Goal: Complete application form: Complete application form

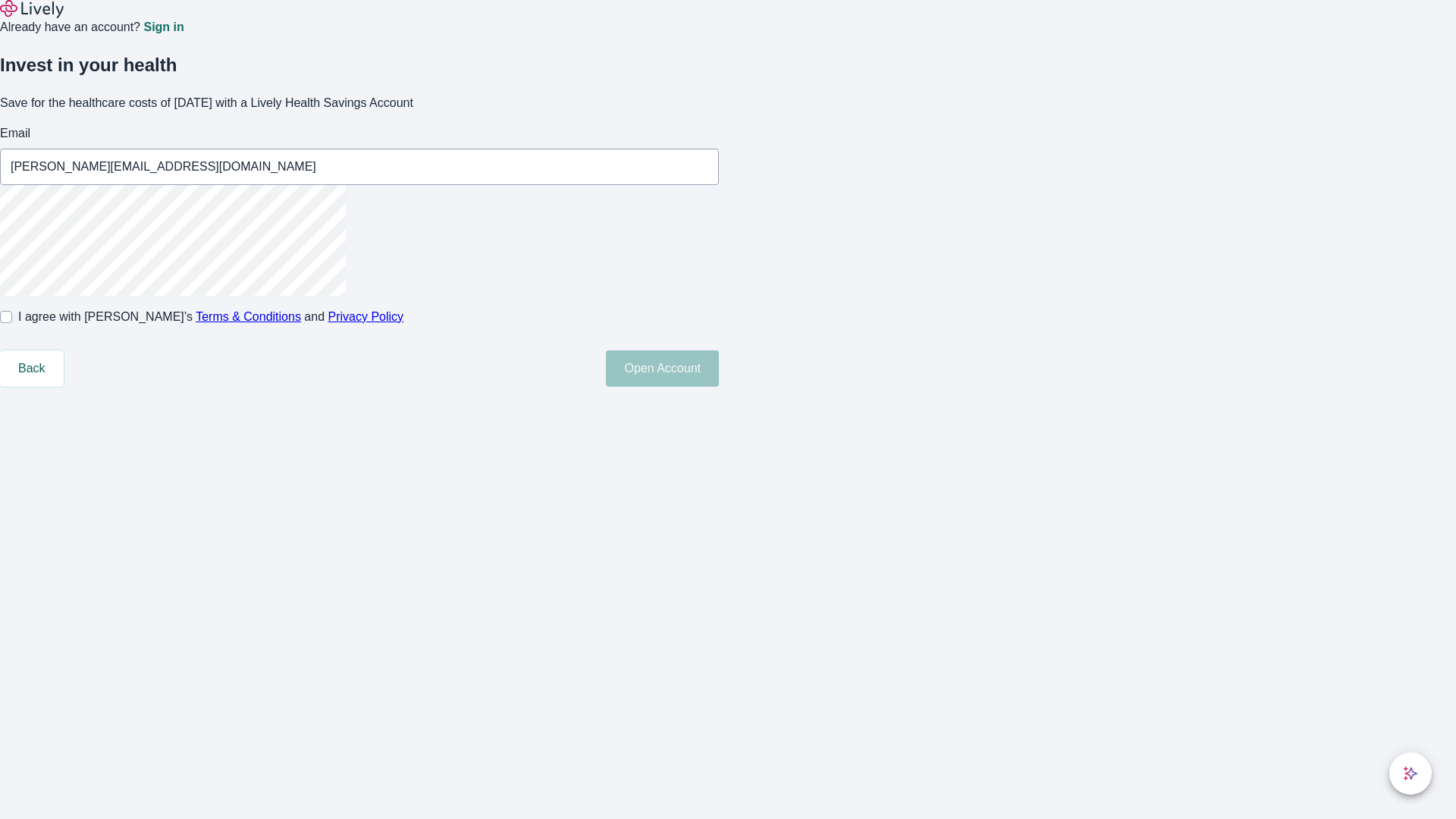
click at [12, 323] on input "I agree with Lively’s Terms & Conditions and Privacy Policy" at bounding box center [6, 316] width 12 height 12
checkbox input "true"
click at [719, 387] on button "Open Account" at bounding box center [663, 368] width 113 height 36
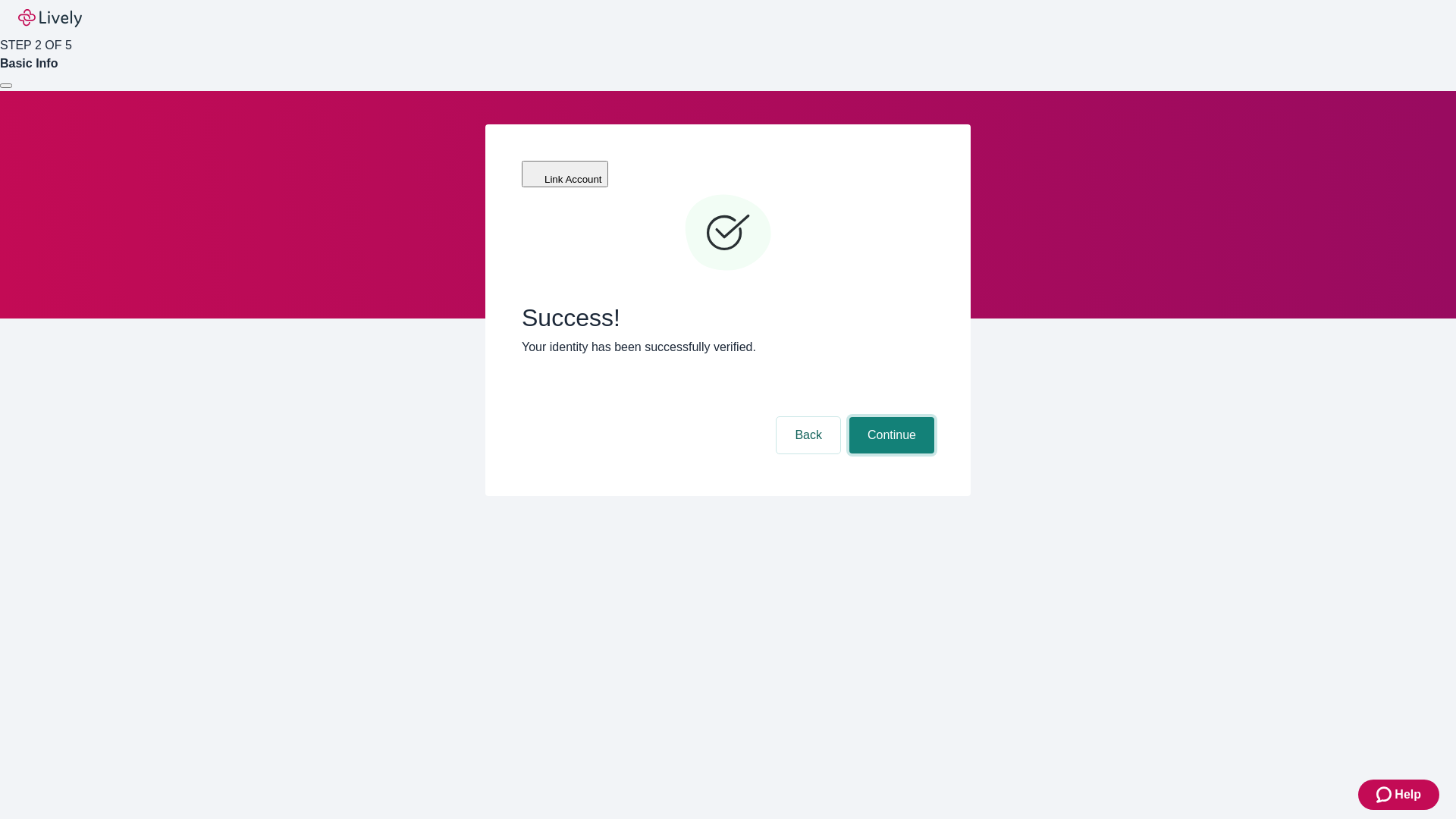
click at [889, 417] on button "Continue" at bounding box center [891, 435] width 85 height 36
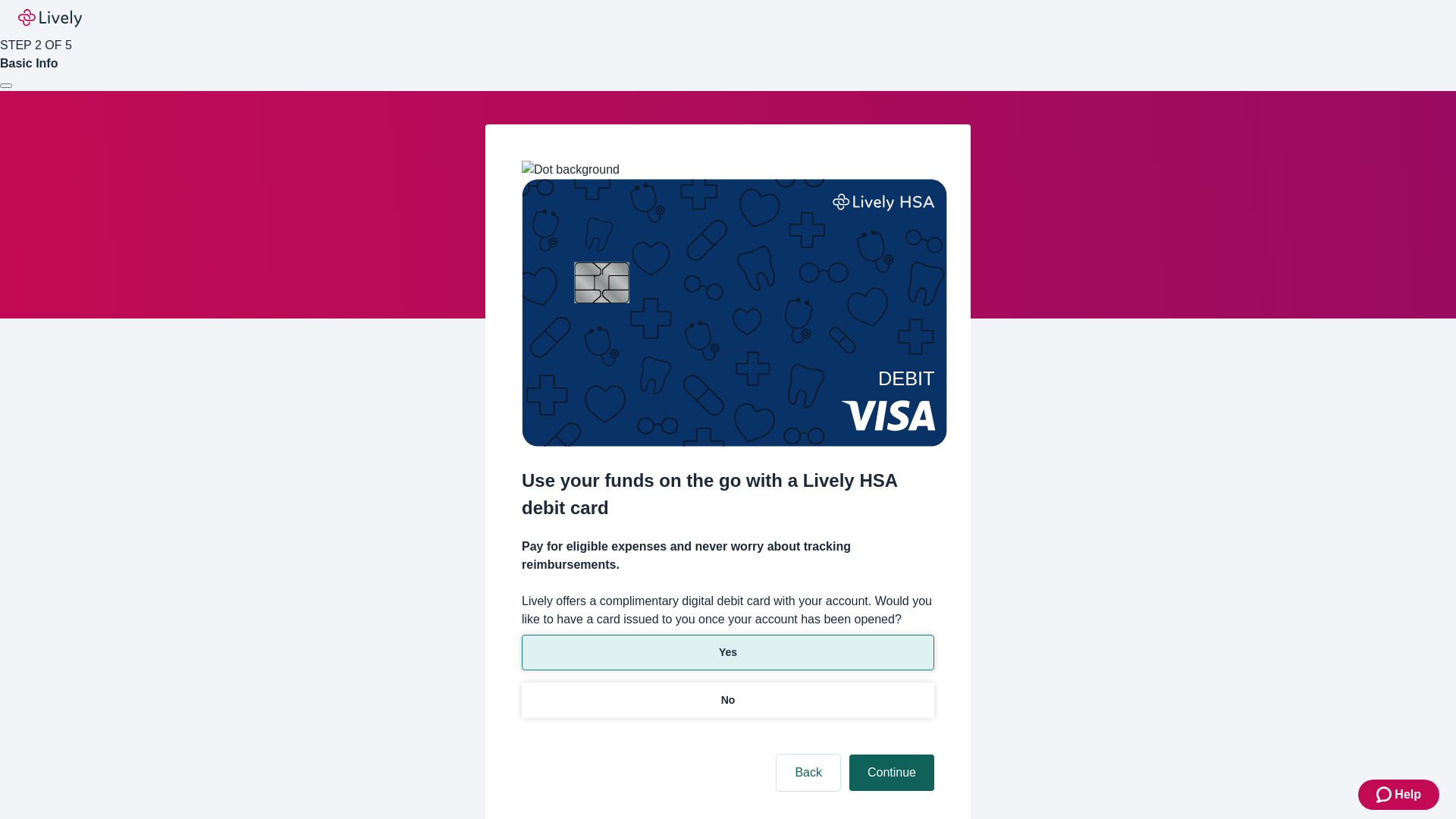
click at [728, 644] on p "Yes" at bounding box center [728, 652] width 18 height 16
click at [889, 754] on button "Continue" at bounding box center [891, 772] width 85 height 36
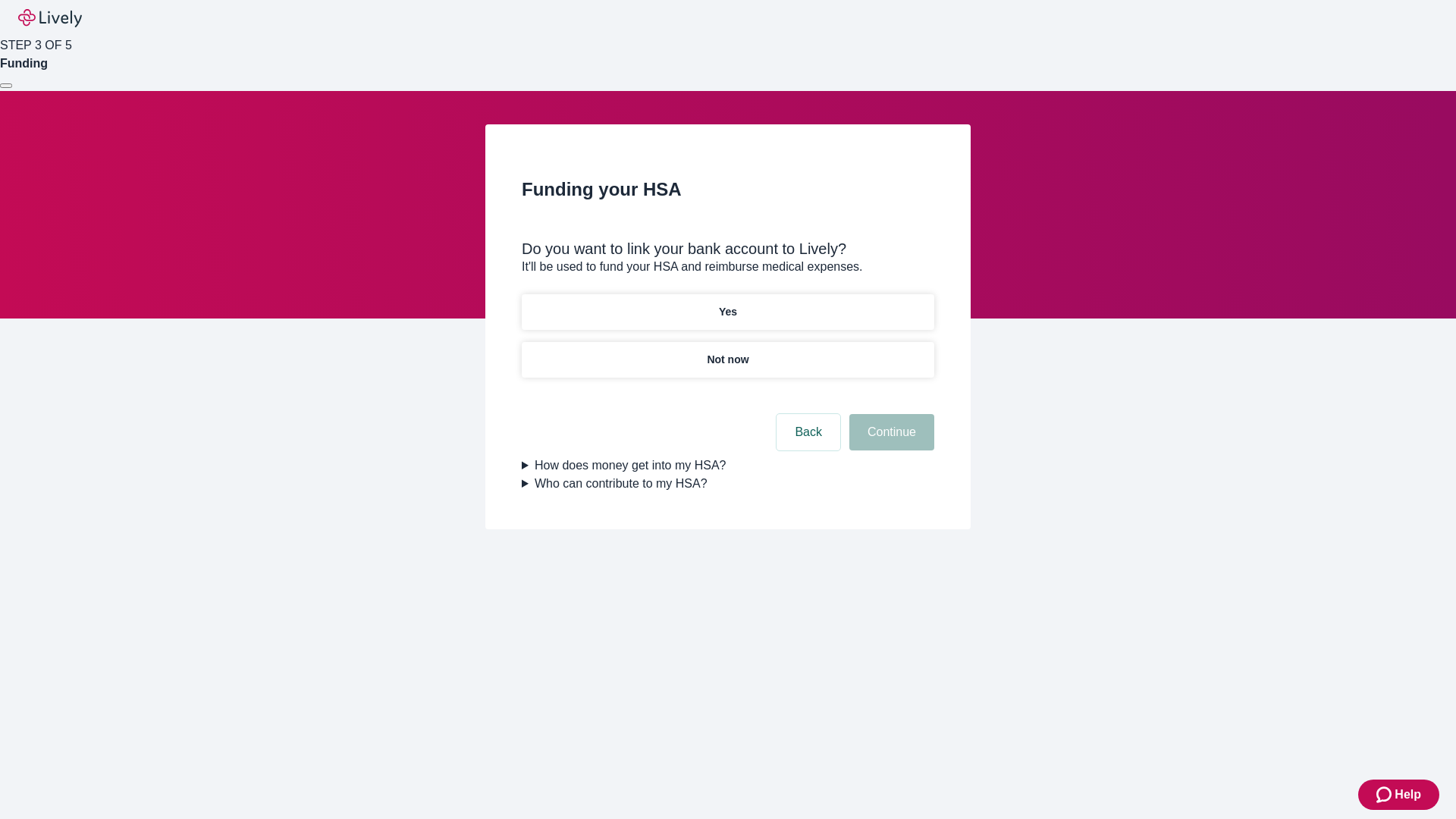
click at [728, 304] on p "Yes" at bounding box center [728, 312] width 18 height 16
click at [889, 414] on button "Continue" at bounding box center [891, 432] width 85 height 36
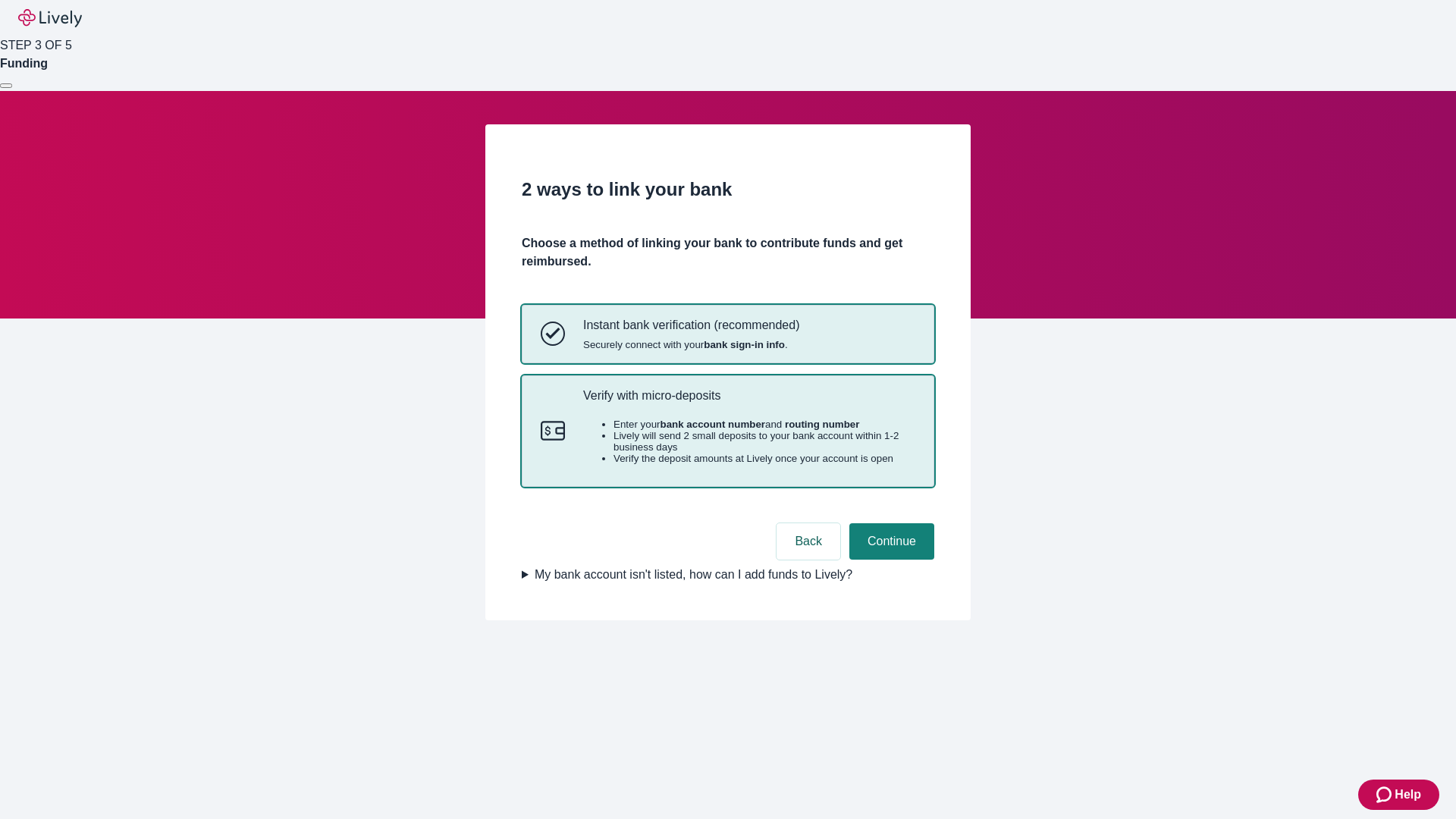
click at [749, 402] on p "Verify with micro-deposits" at bounding box center [749, 395] width 332 height 14
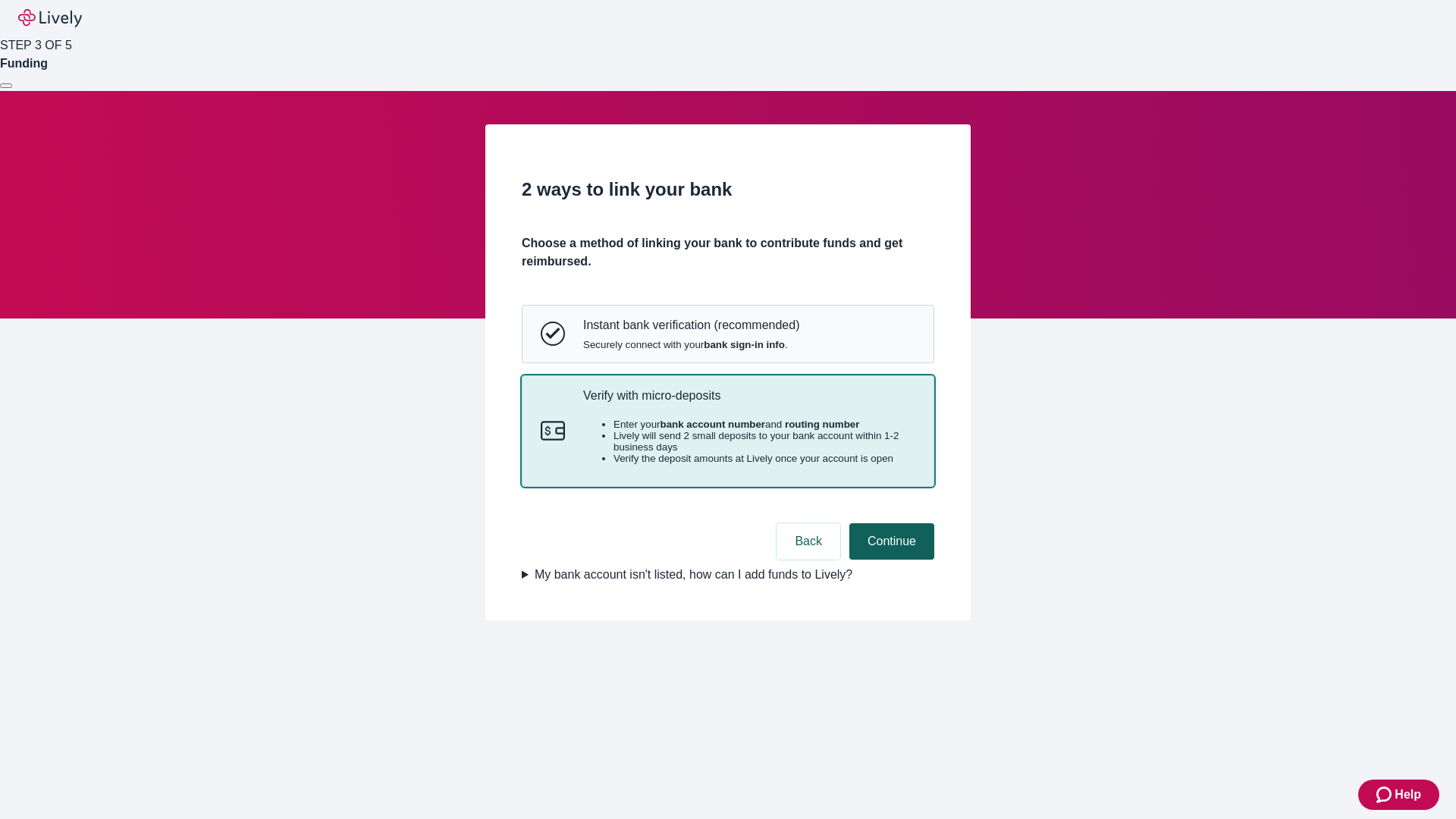
click at [889, 559] on button "Continue" at bounding box center [891, 541] width 85 height 36
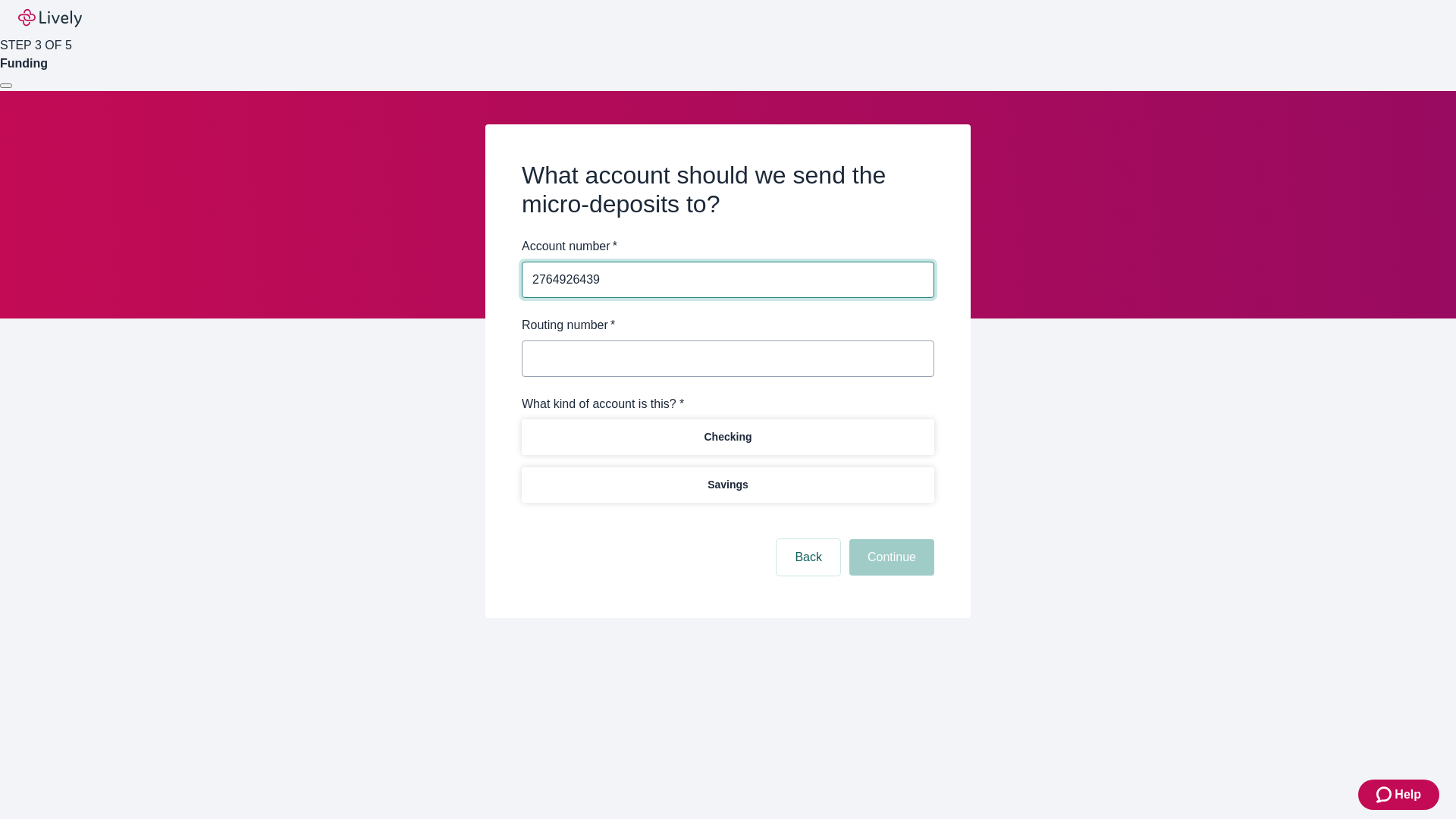
type input "2764926439"
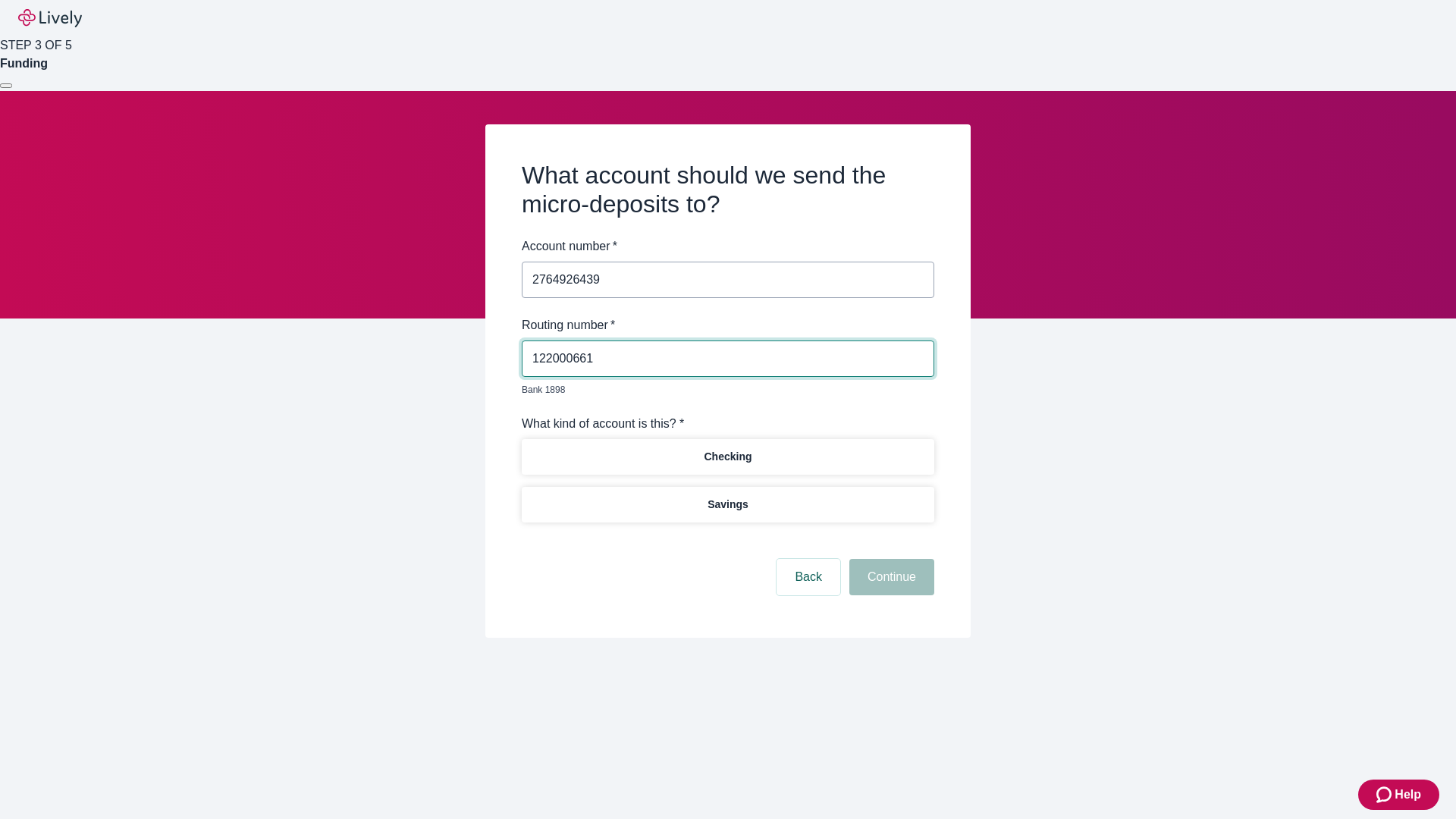
type input "122000661"
click at [728, 449] on p "Checking" at bounding box center [728, 457] width 48 height 16
click at [889, 559] on button "Continue" at bounding box center [891, 577] width 85 height 36
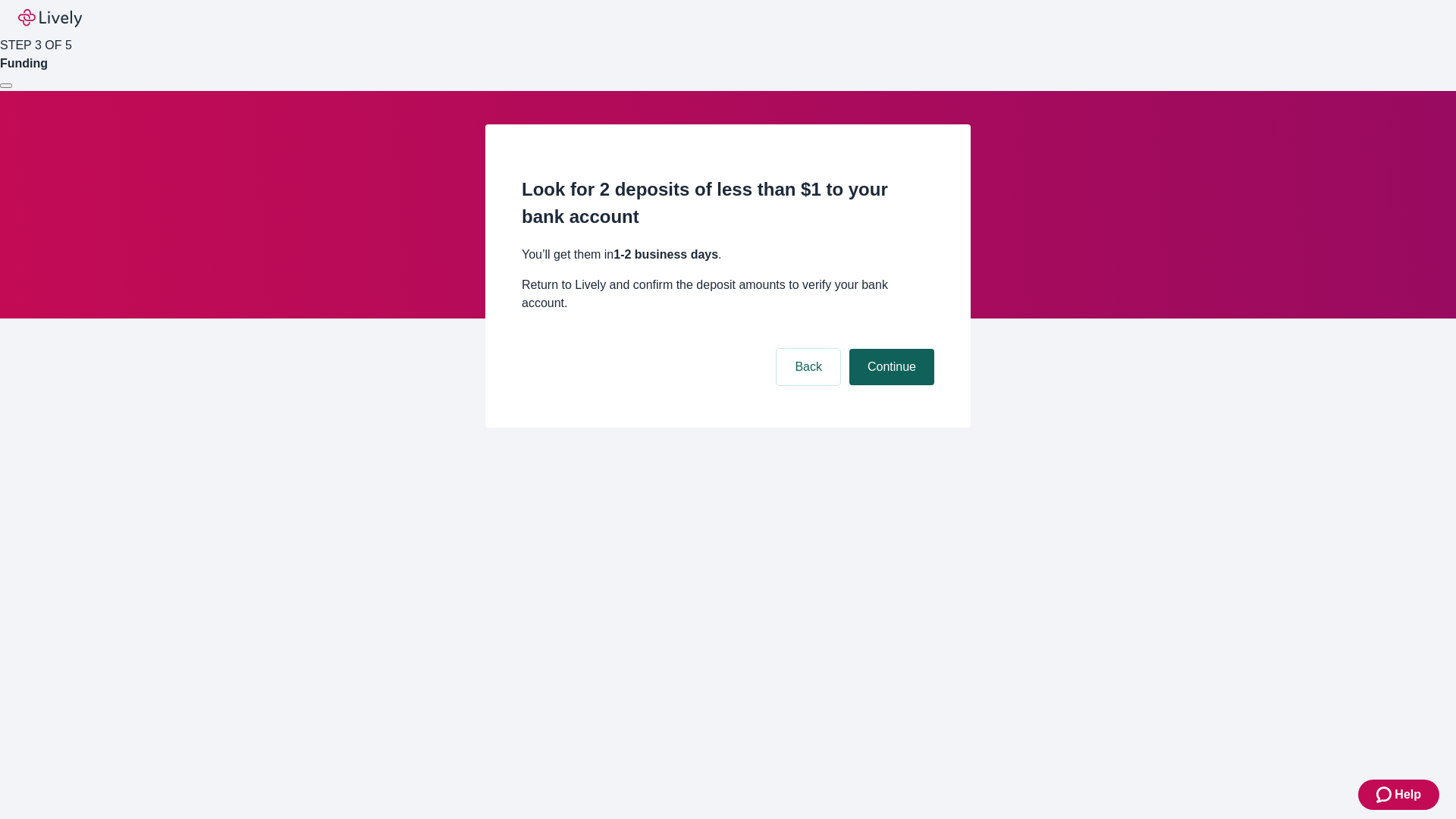
click at [889, 349] on button "Continue" at bounding box center [891, 367] width 85 height 36
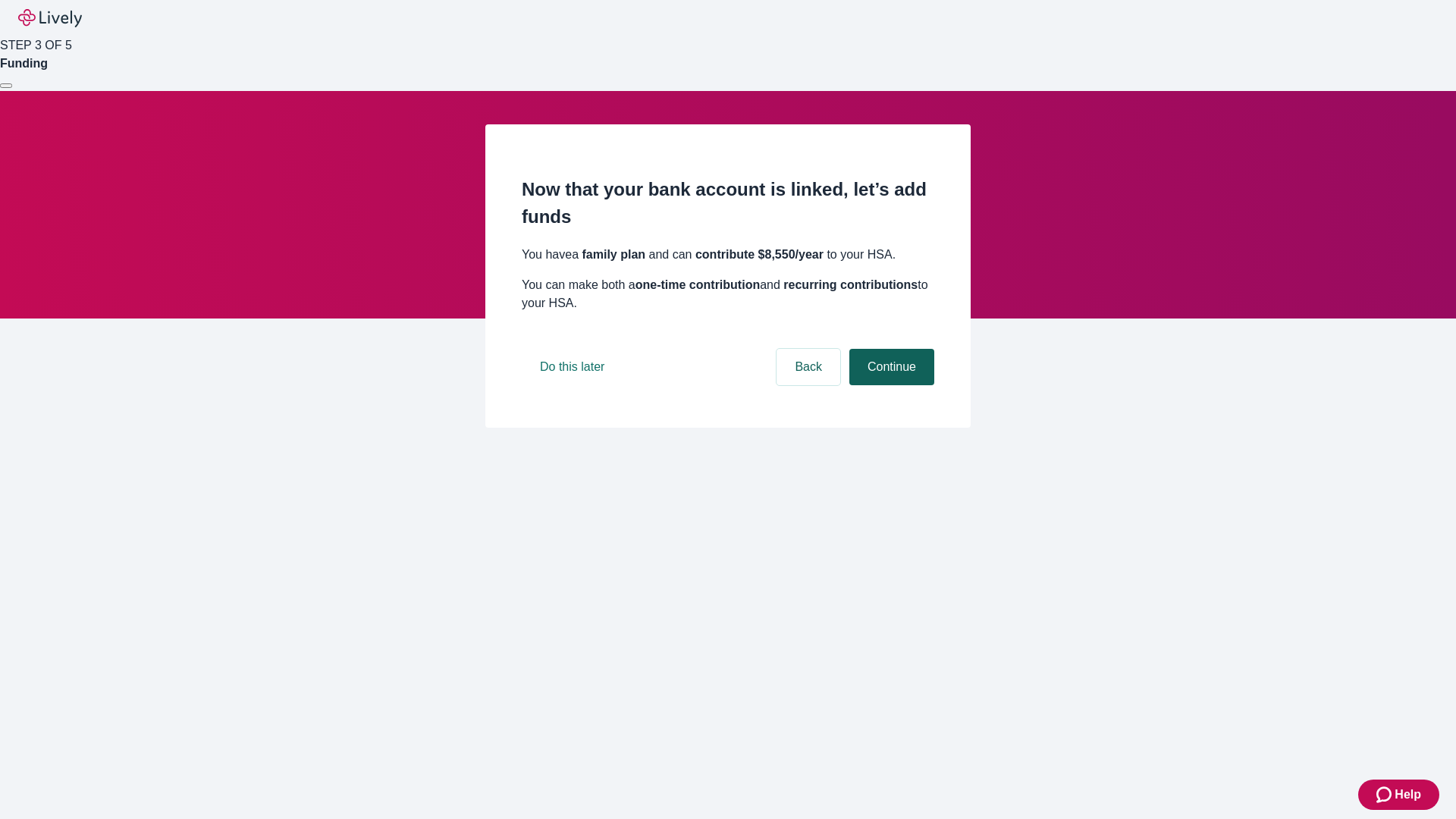
click at [889, 385] on button "Continue" at bounding box center [891, 367] width 85 height 36
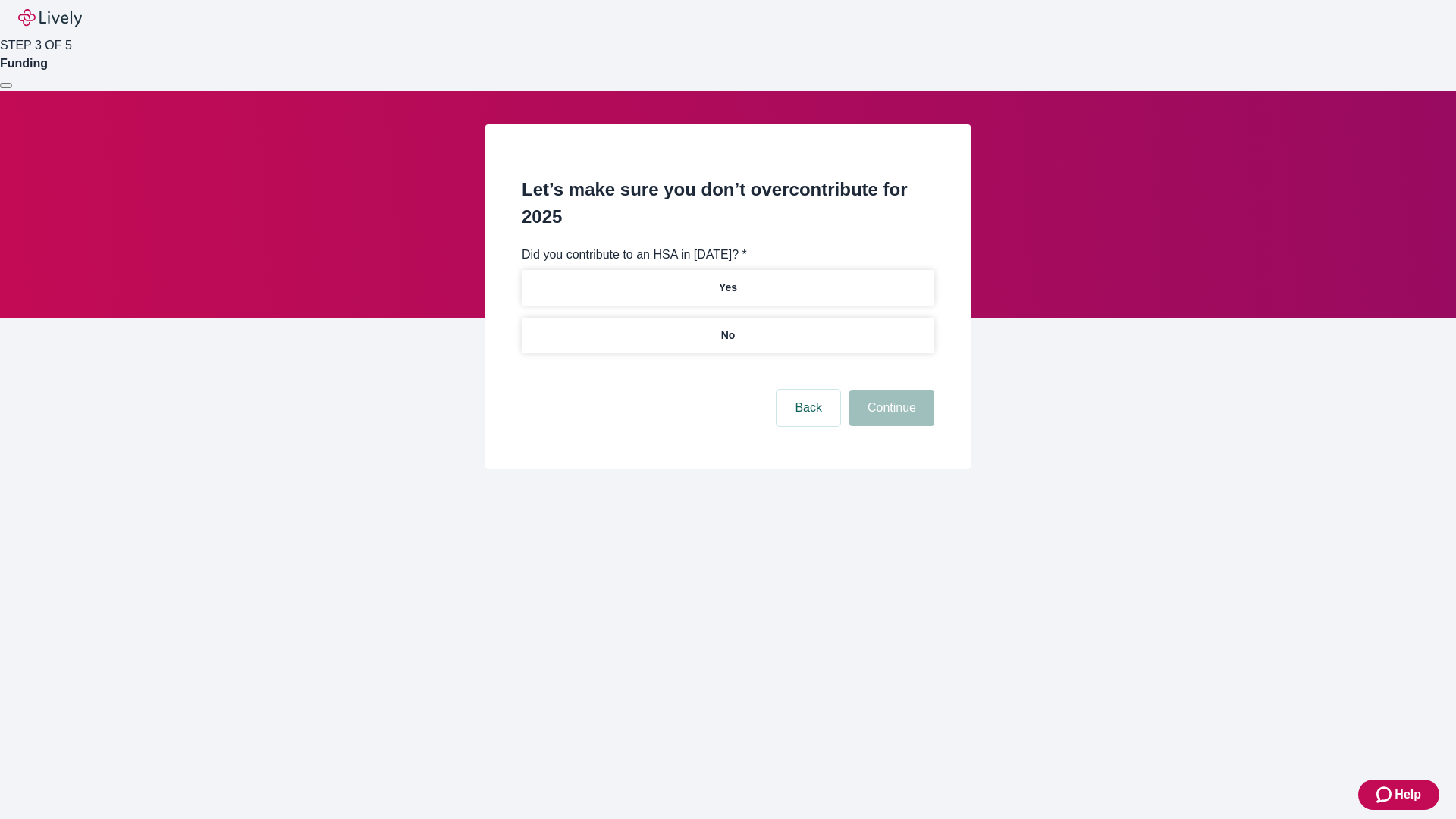
click at [728, 328] on p "No" at bounding box center [728, 335] width 14 height 16
click at [889, 390] on button "Continue" at bounding box center [891, 408] width 85 height 36
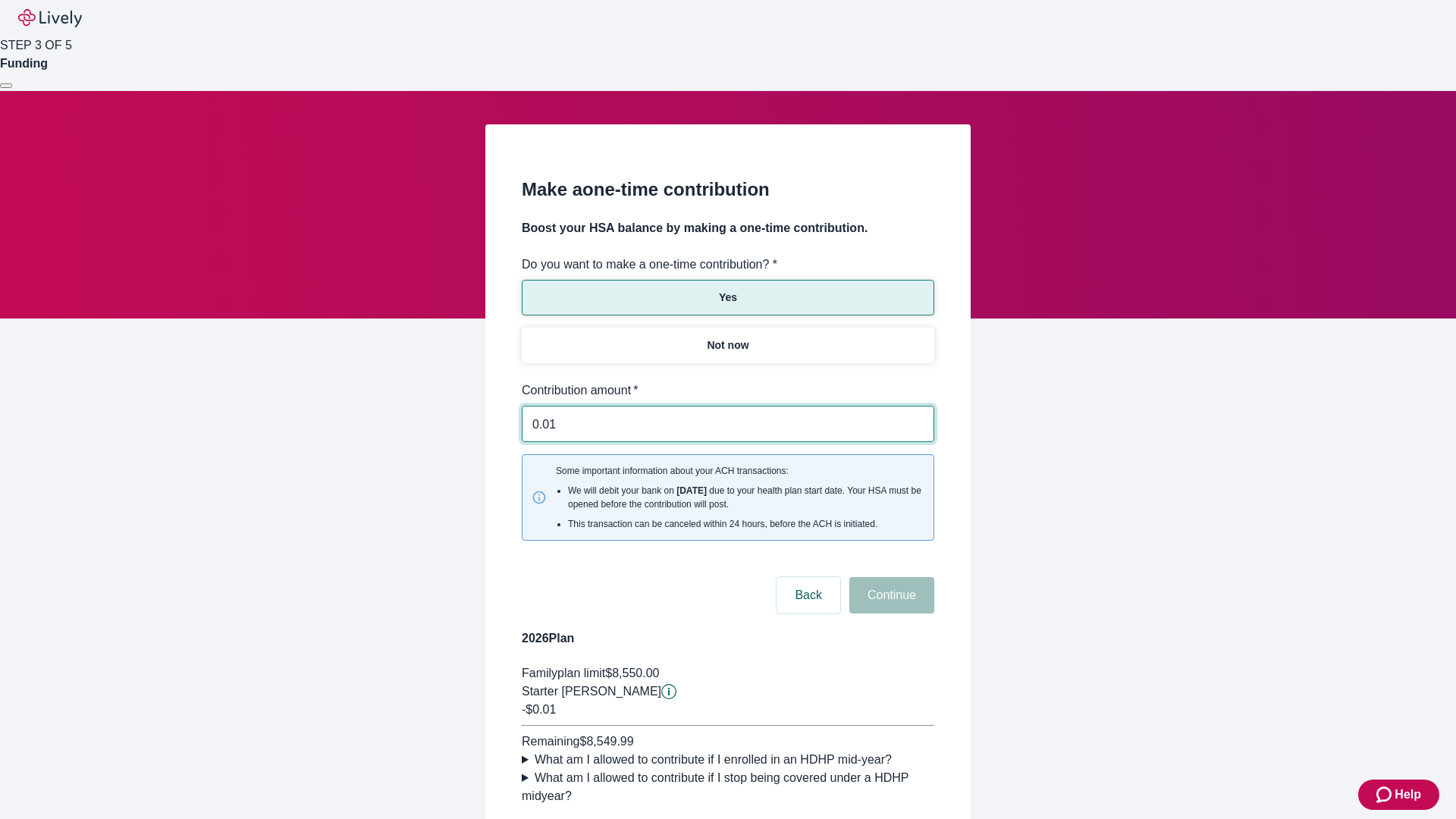
type input "0.01"
click at [889, 577] on button "Continue" at bounding box center [891, 595] width 85 height 36
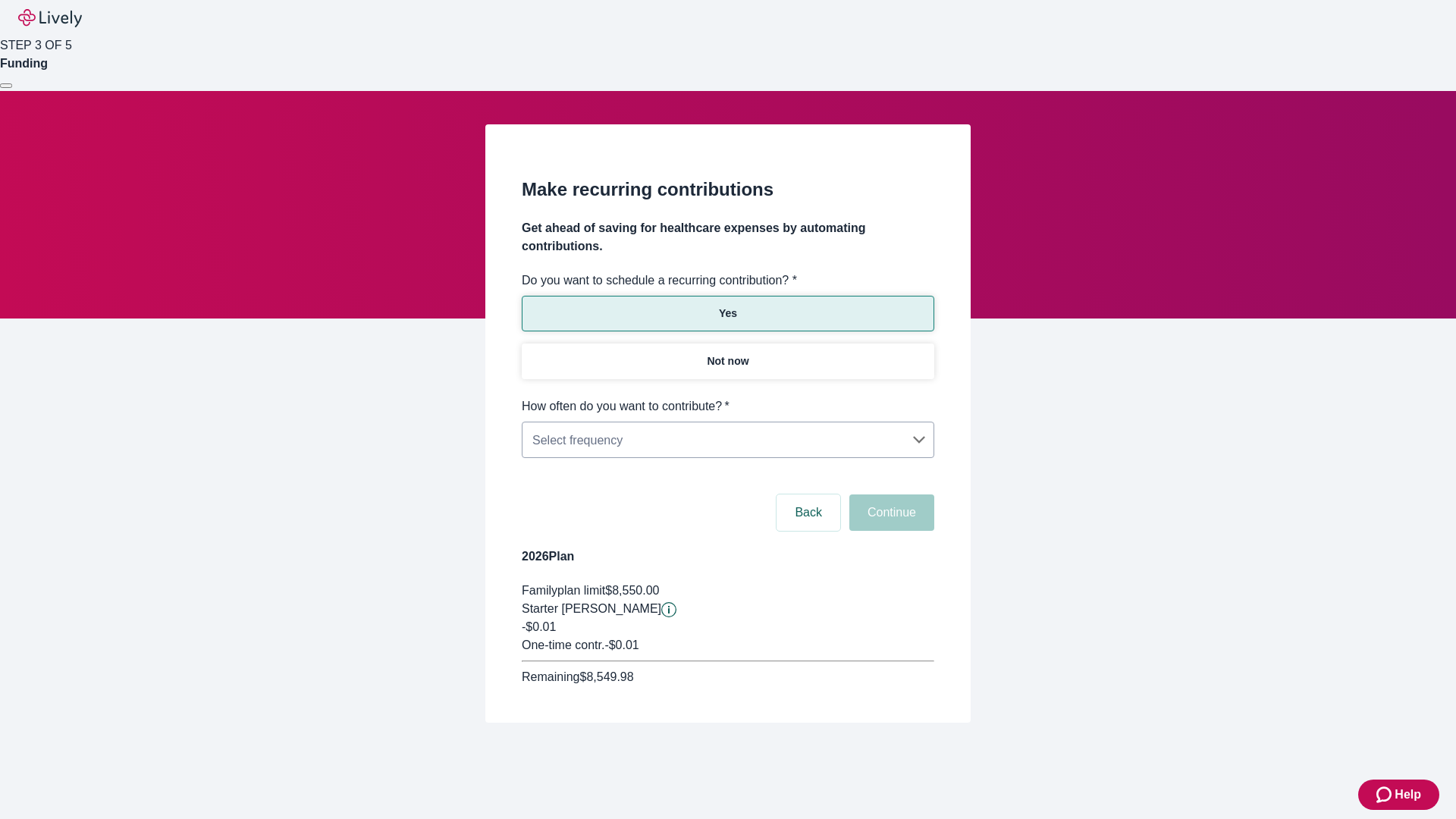
click at [728, 398] on body "Help STEP 3 OF 5 Funding Make recurring contributions Get ahead of saving for h…" at bounding box center [728, 398] width 1456 height 795
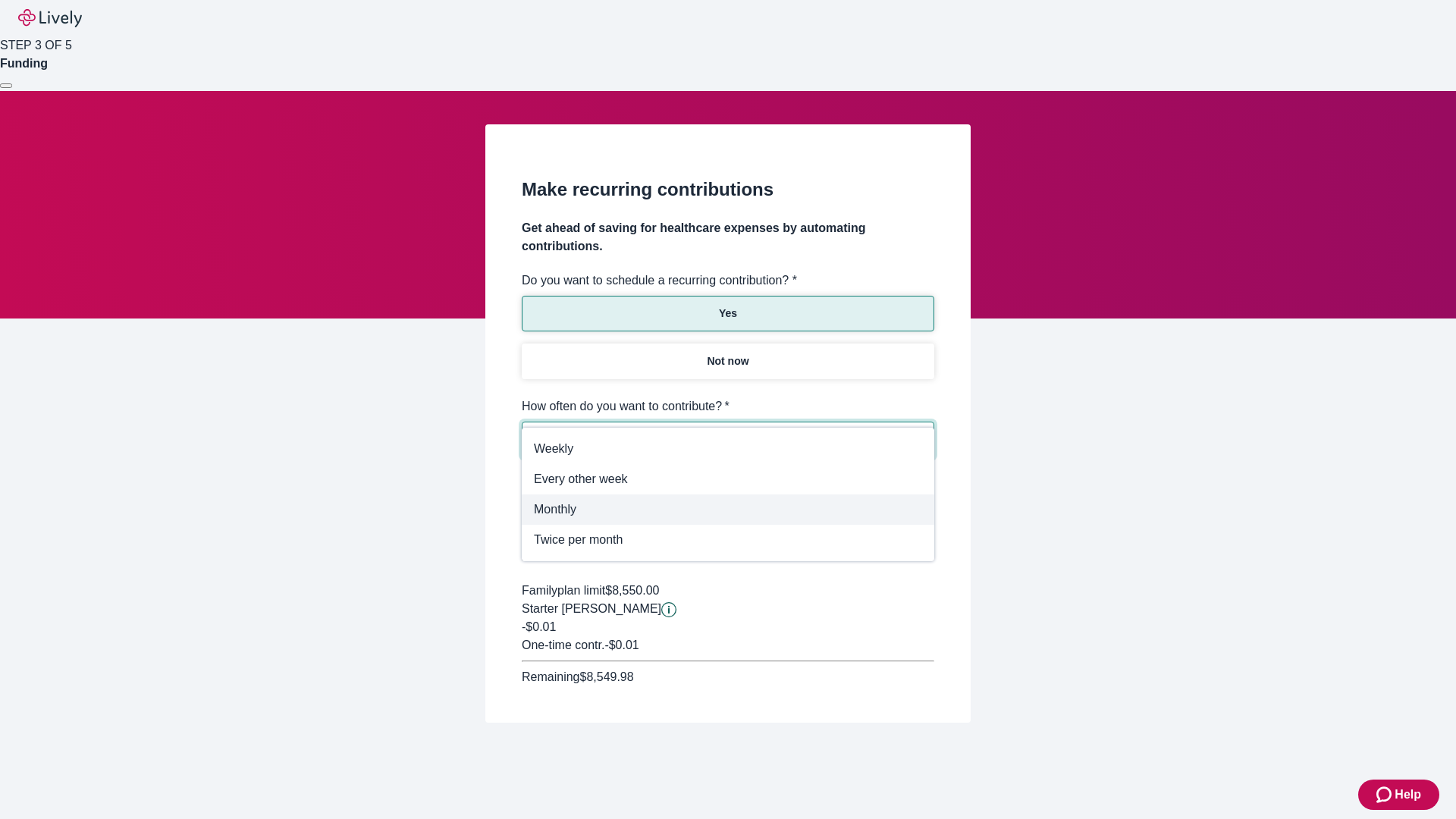
click at [728, 509] on span "Monthly" at bounding box center [728, 508] width 388 height 18
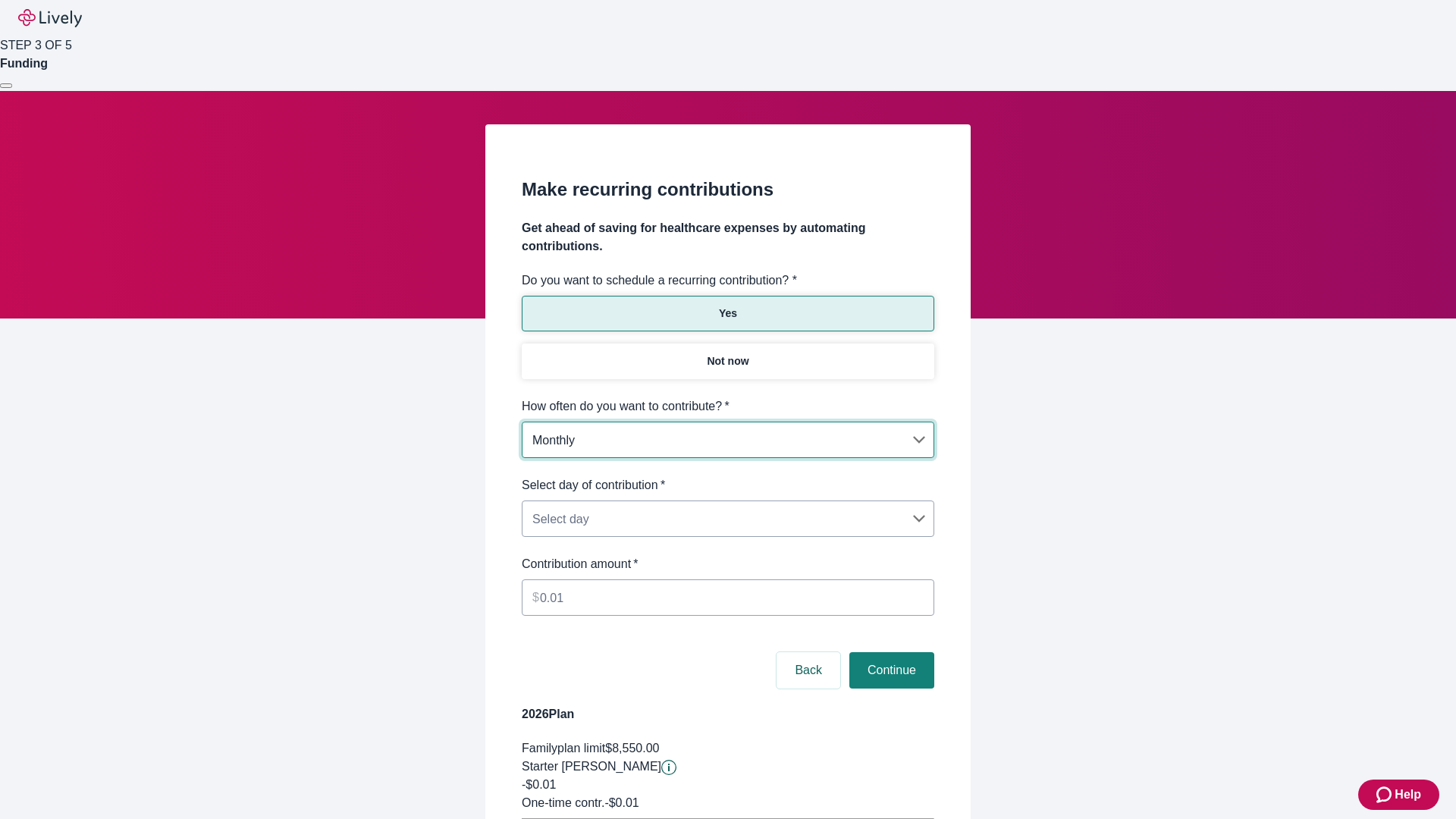
type input "Monthly"
click at [728, 476] on body "Help STEP 3 OF 5 Funding Make recurring contributions Get ahead of saving for h…" at bounding box center [728, 476] width 1456 height 953
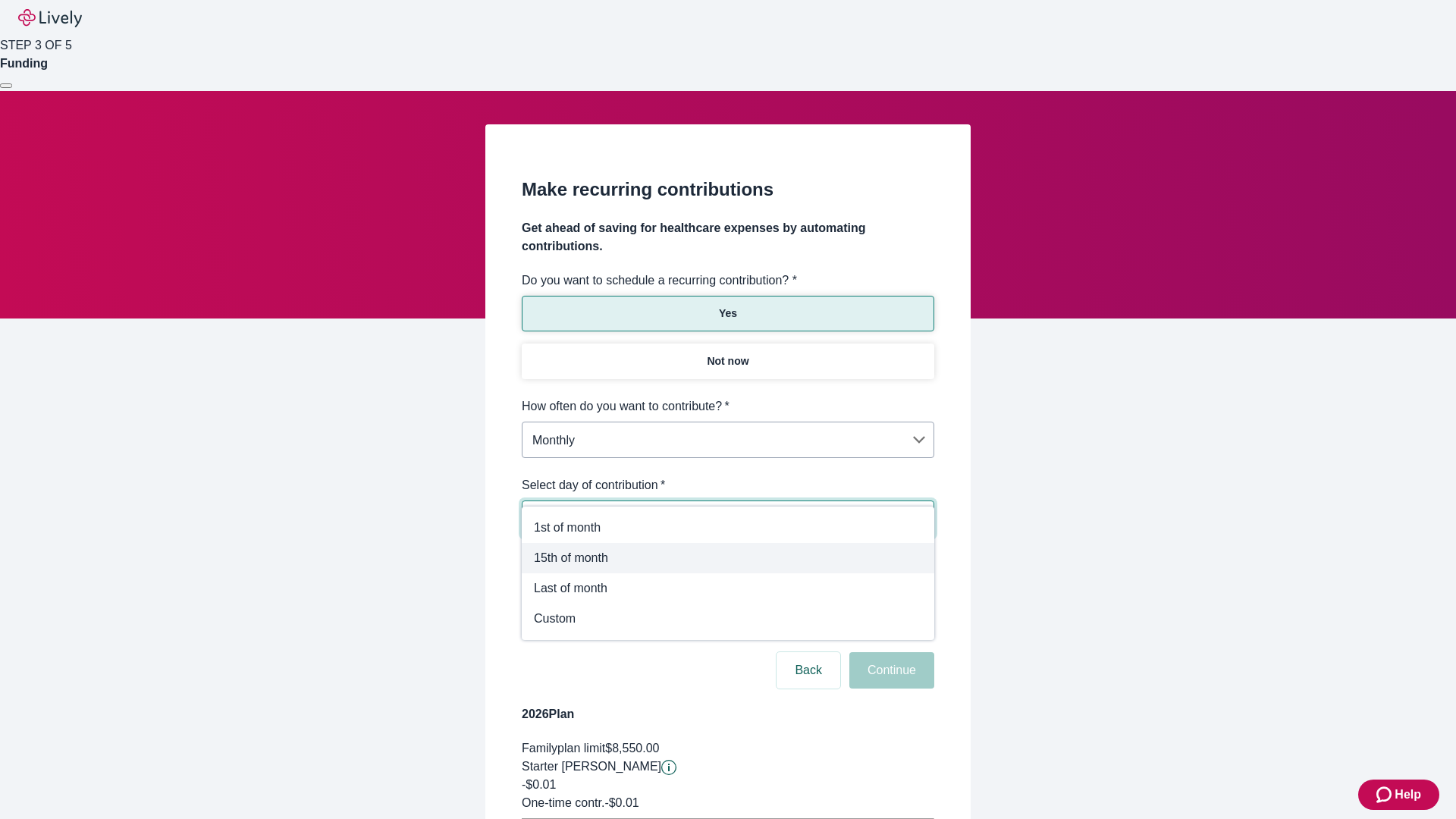
click at [728, 558] on span "15th of month" at bounding box center [728, 557] width 388 height 18
type input "Monthly15th"
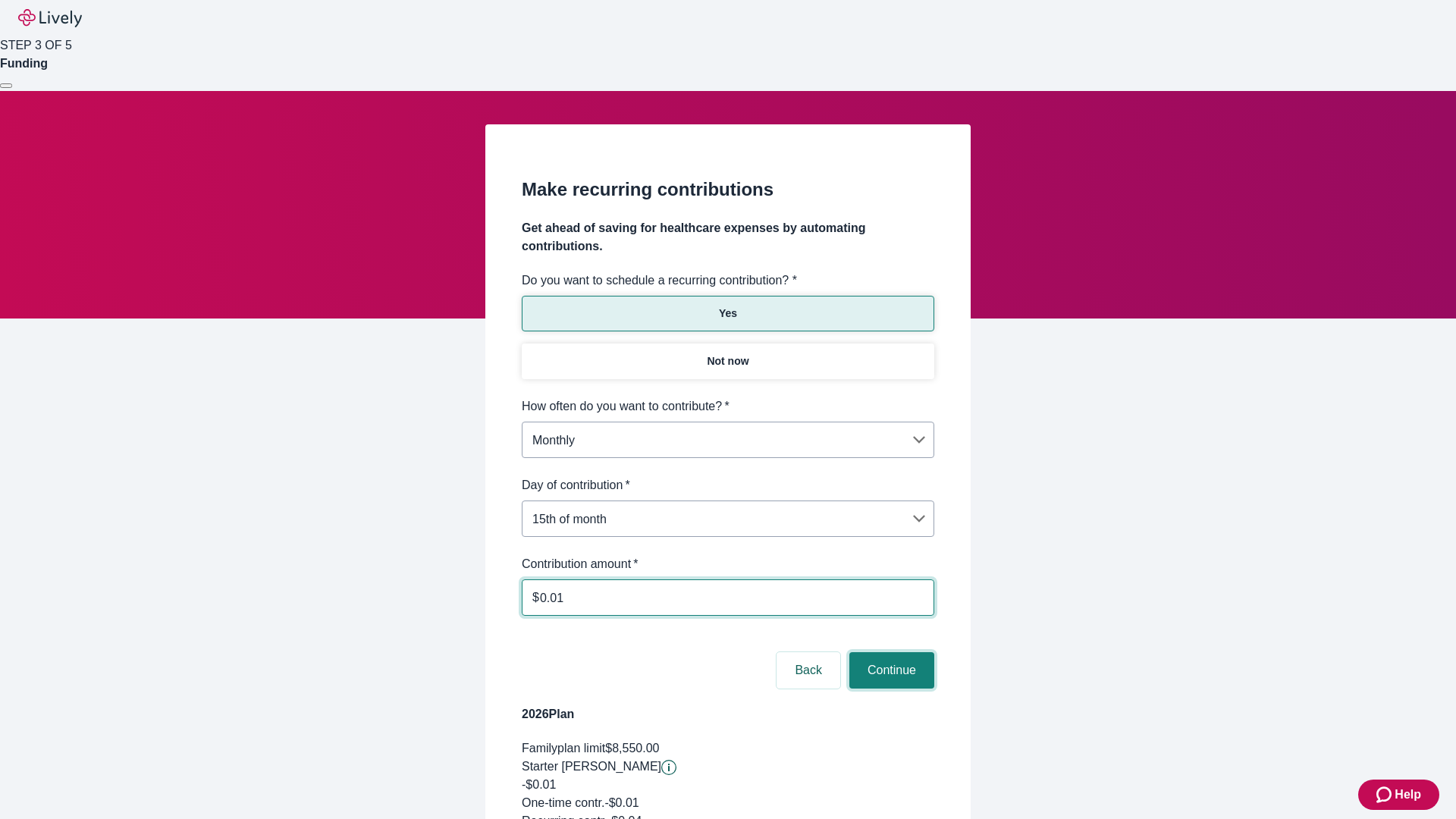
click at [889, 652] on button "Continue" at bounding box center [891, 670] width 85 height 36
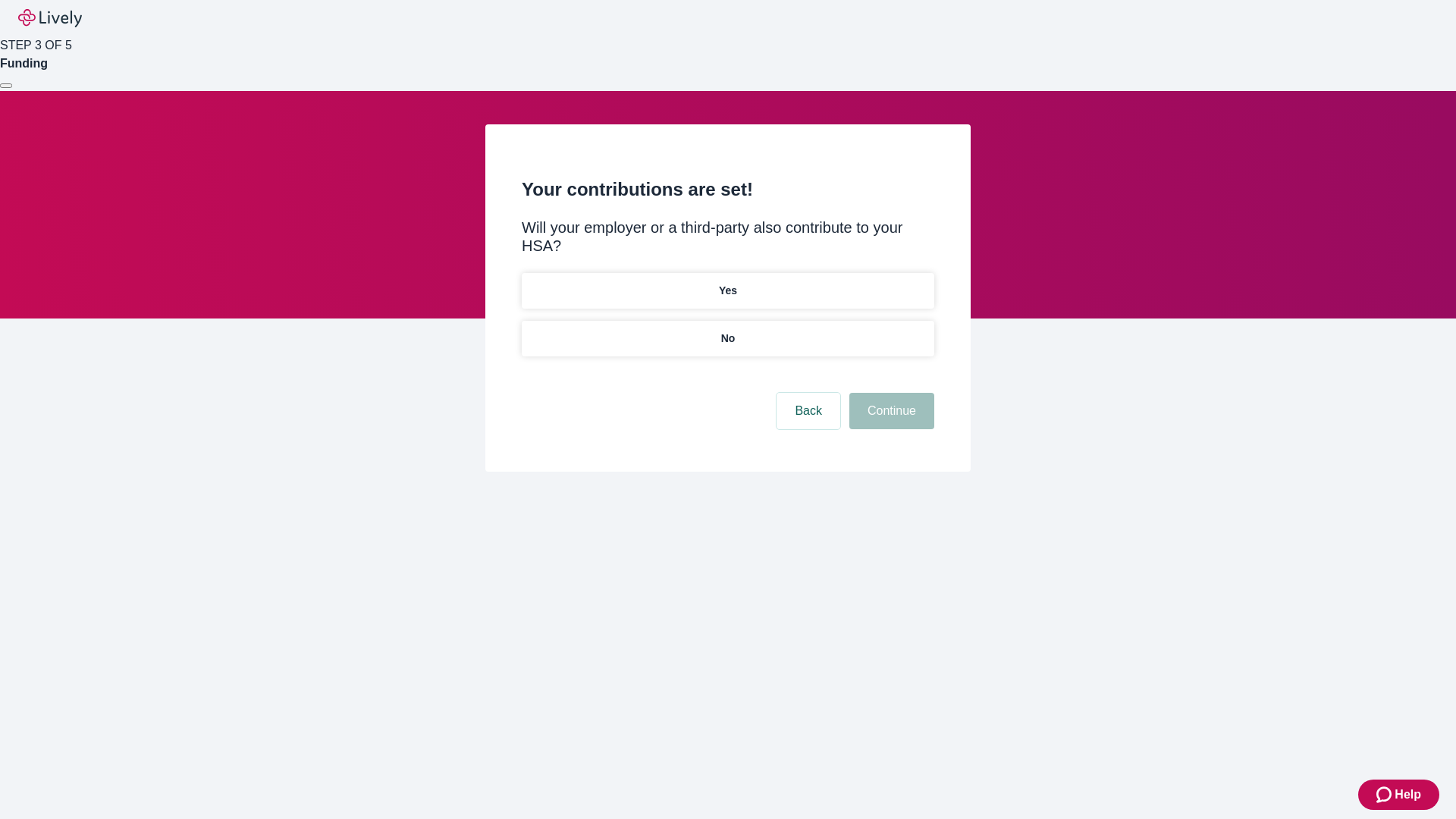
click at [728, 283] on p "Yes" at bounding box center [728, 291] width 18 height 16
click at [889, 393] on button "Continue" at bounding box center [891, 411] width 85 height 36
